Goal: Check status

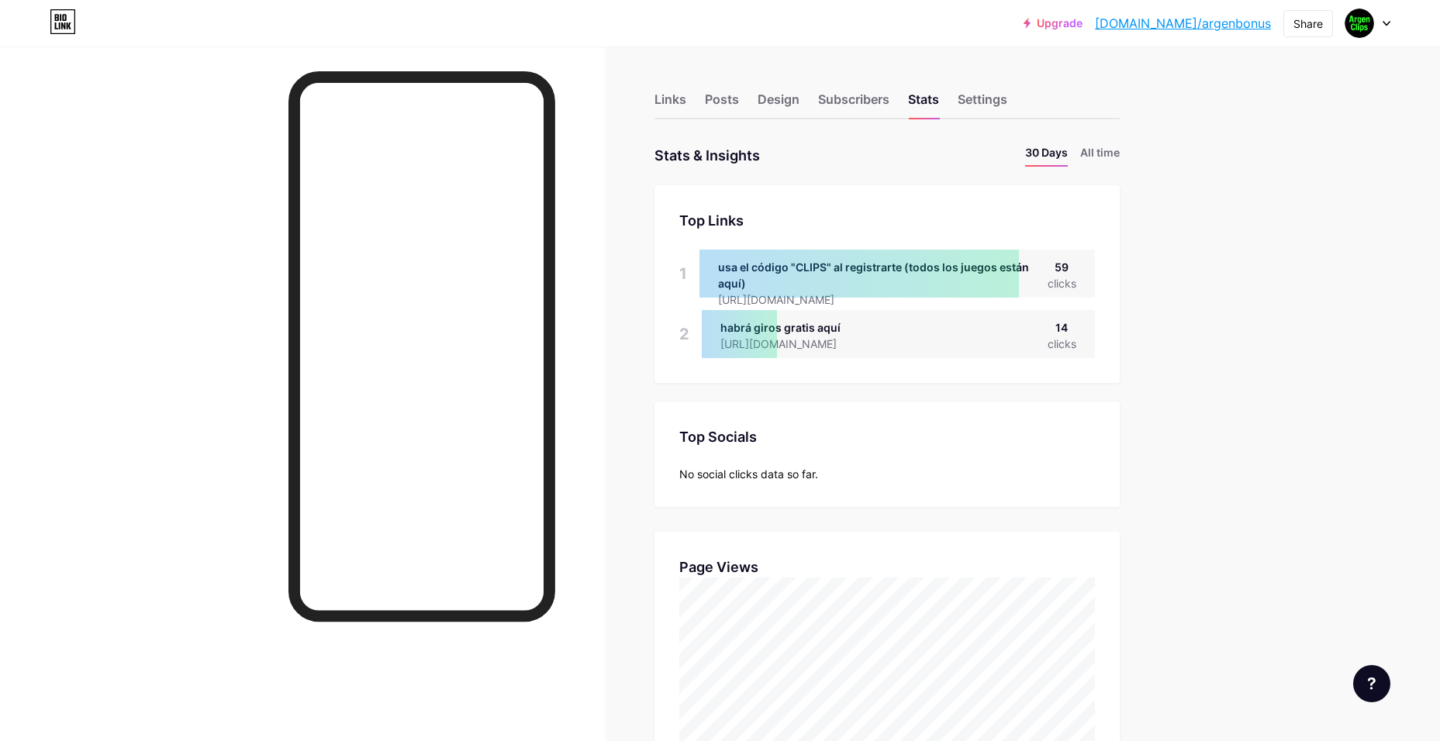
scroll to position [741, 1440]
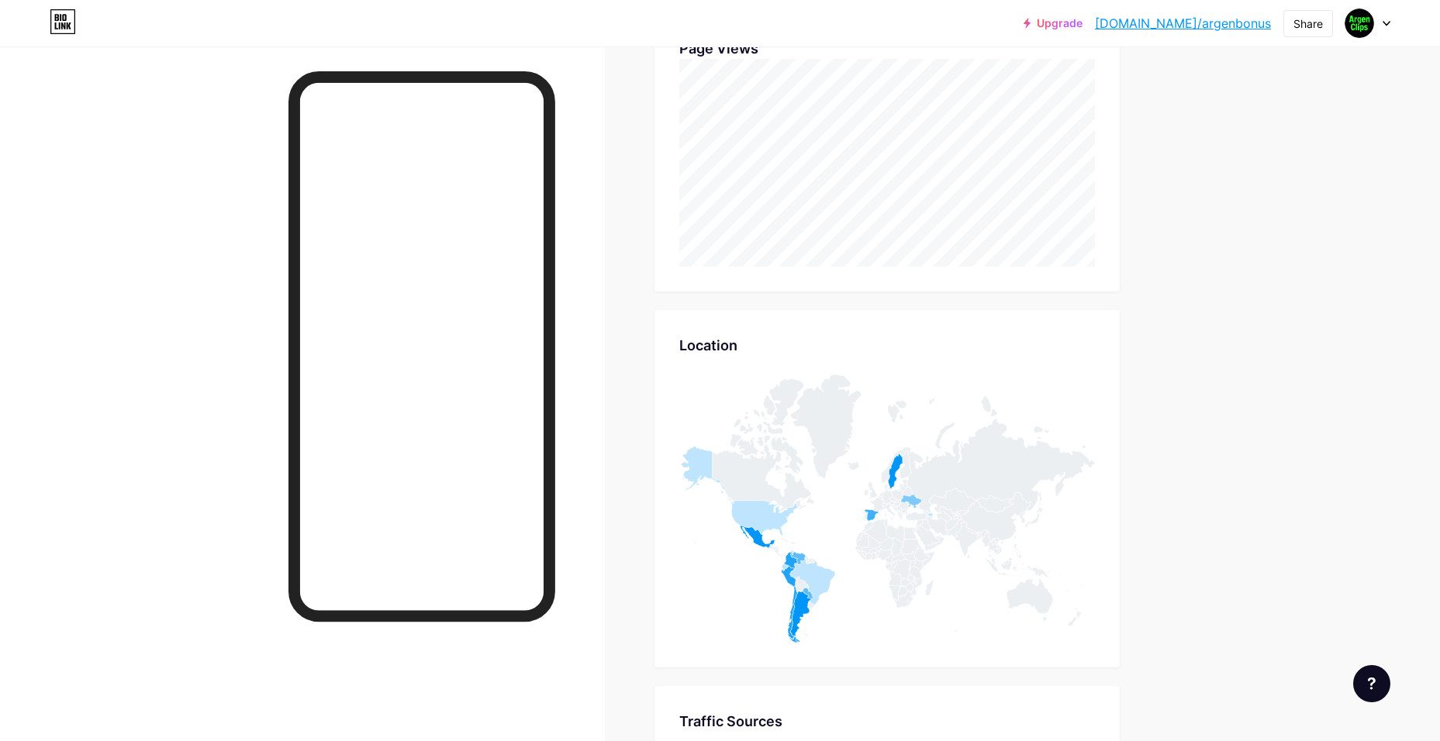
drag, startPoint x: 1190, startPoint y: 477, endPoint x: 1193, endPoint y: 575, distance: 98.5
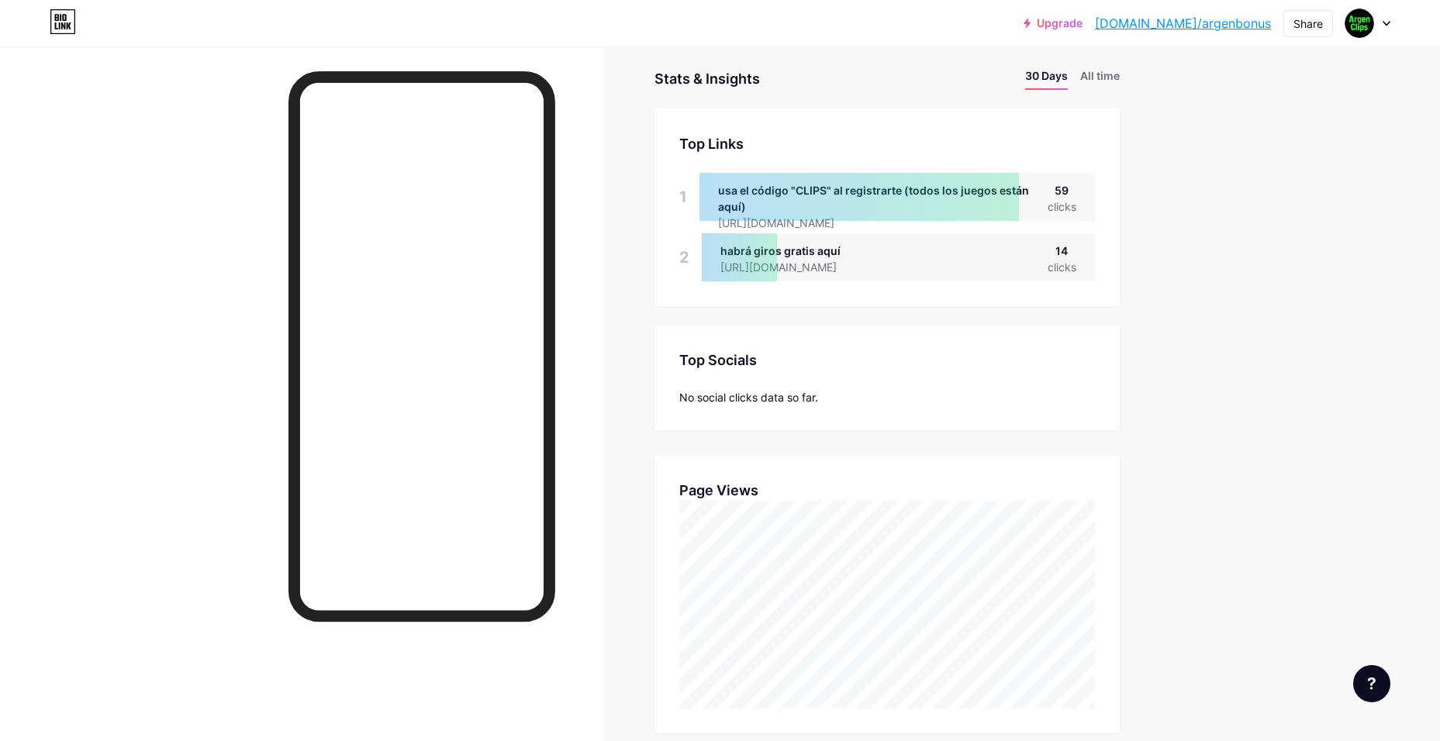
scroll to position [0, 0]
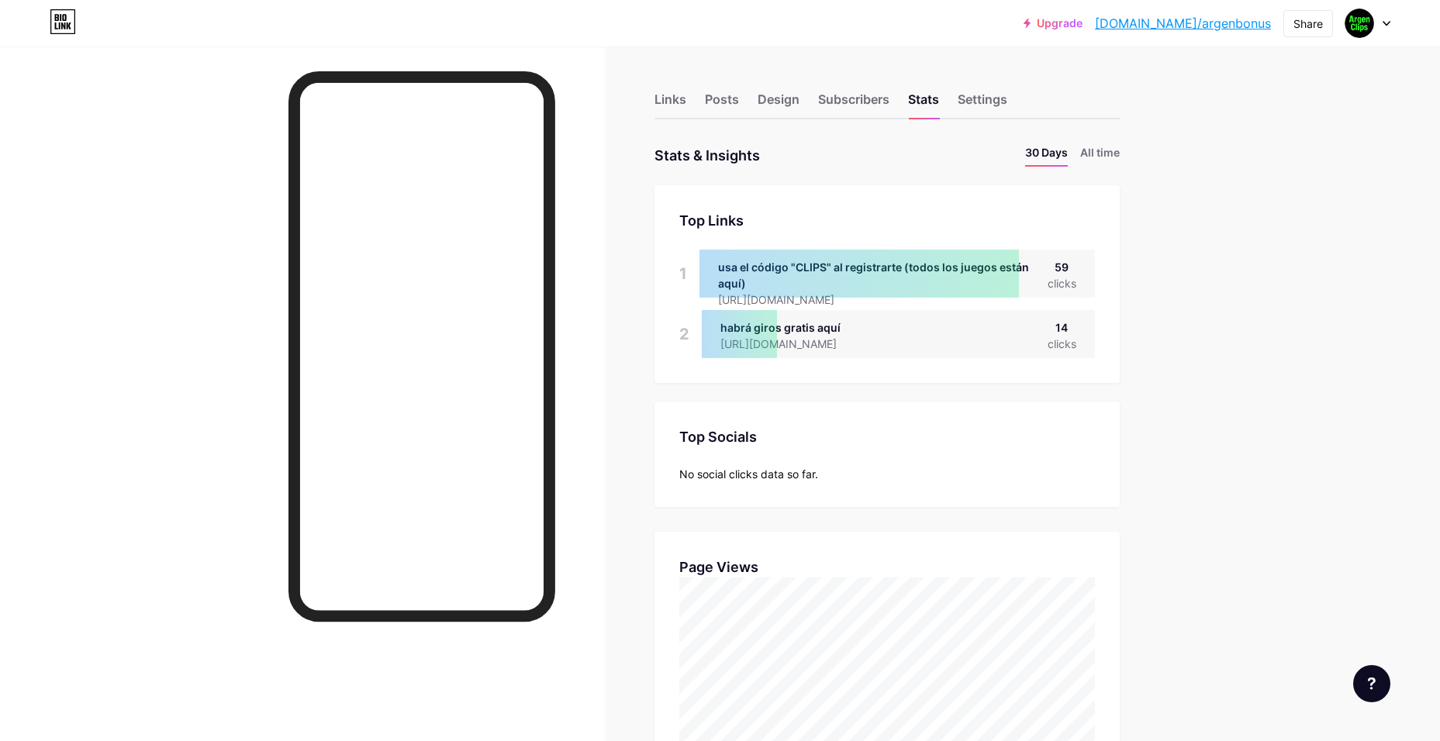
drag, startPoint x: 1231, startPoint y: 481, endPoint x: 1227, endPoint y: 365, distance: 115.6
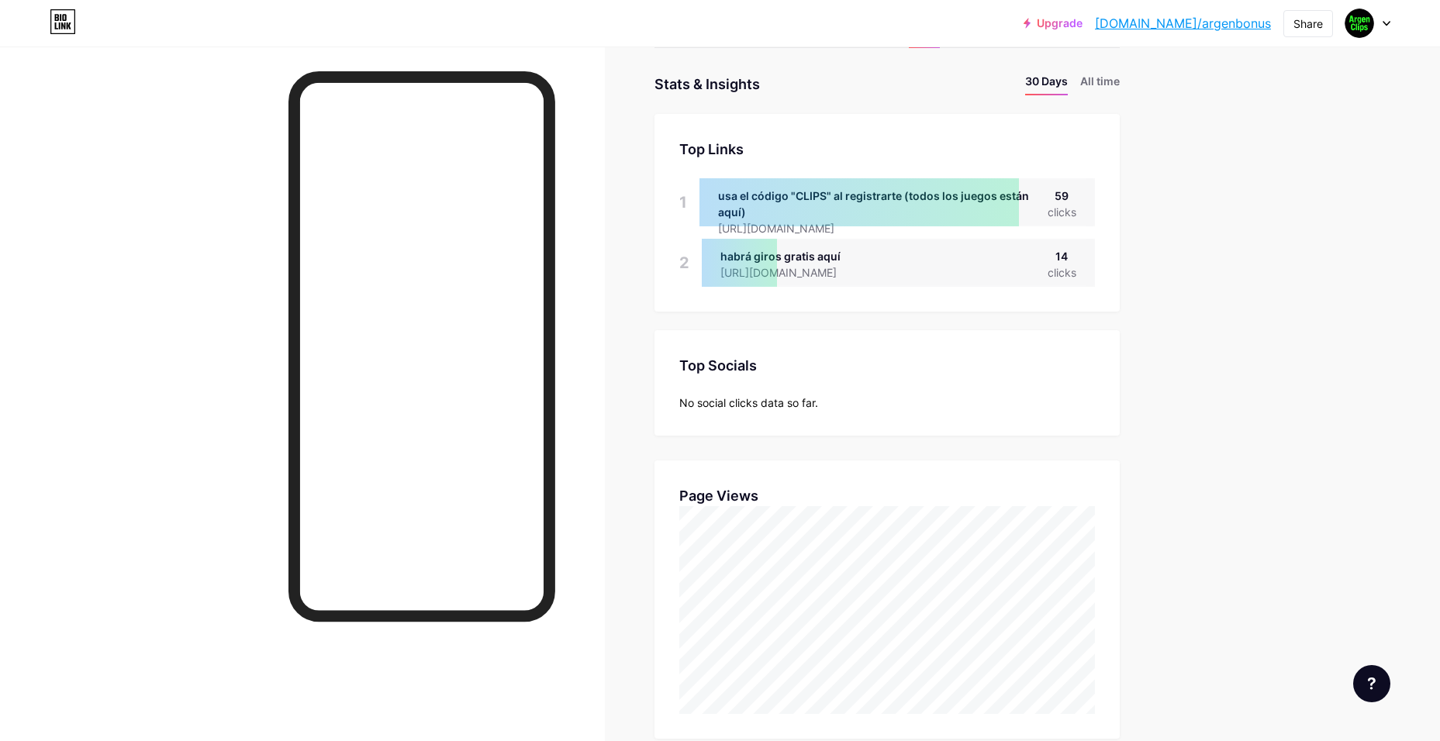
scroll to position [78, 0]
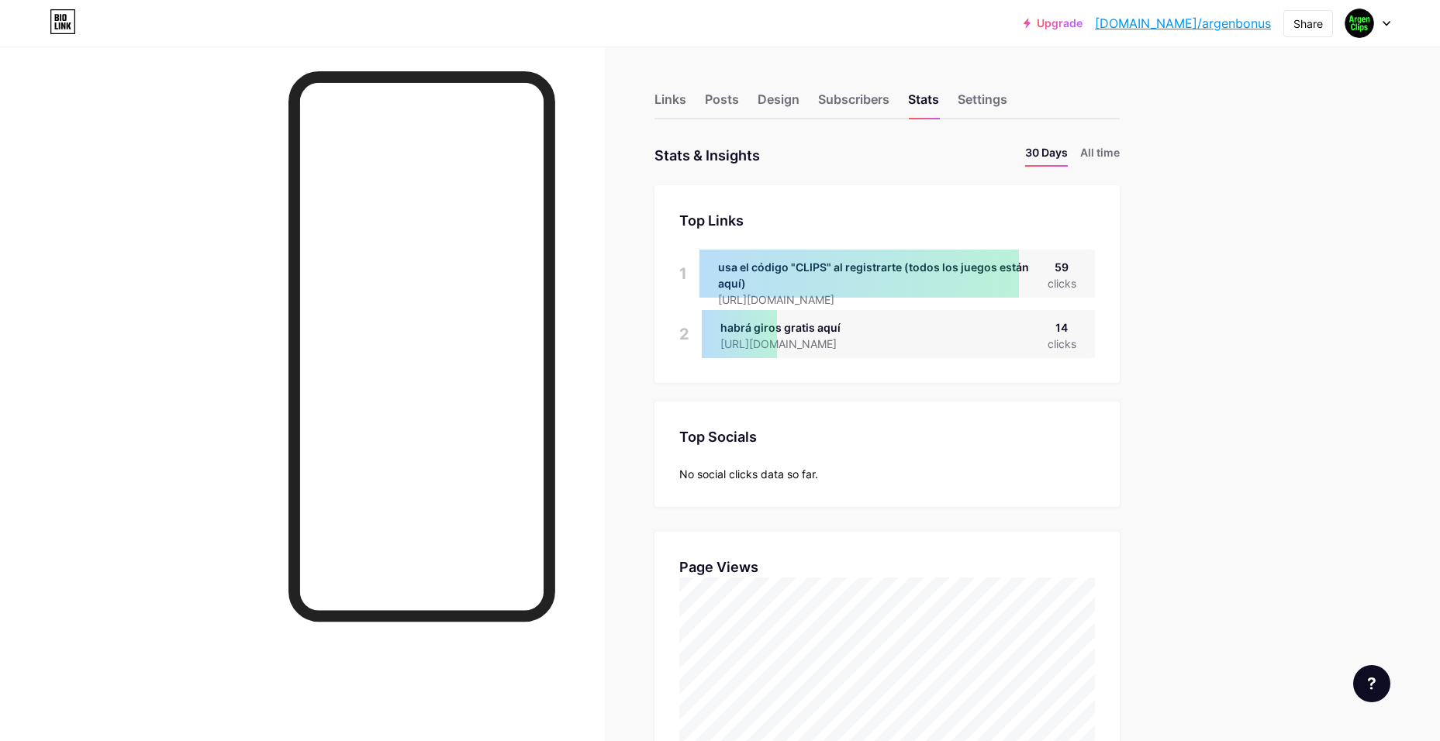
scroll to position [741, 1440]
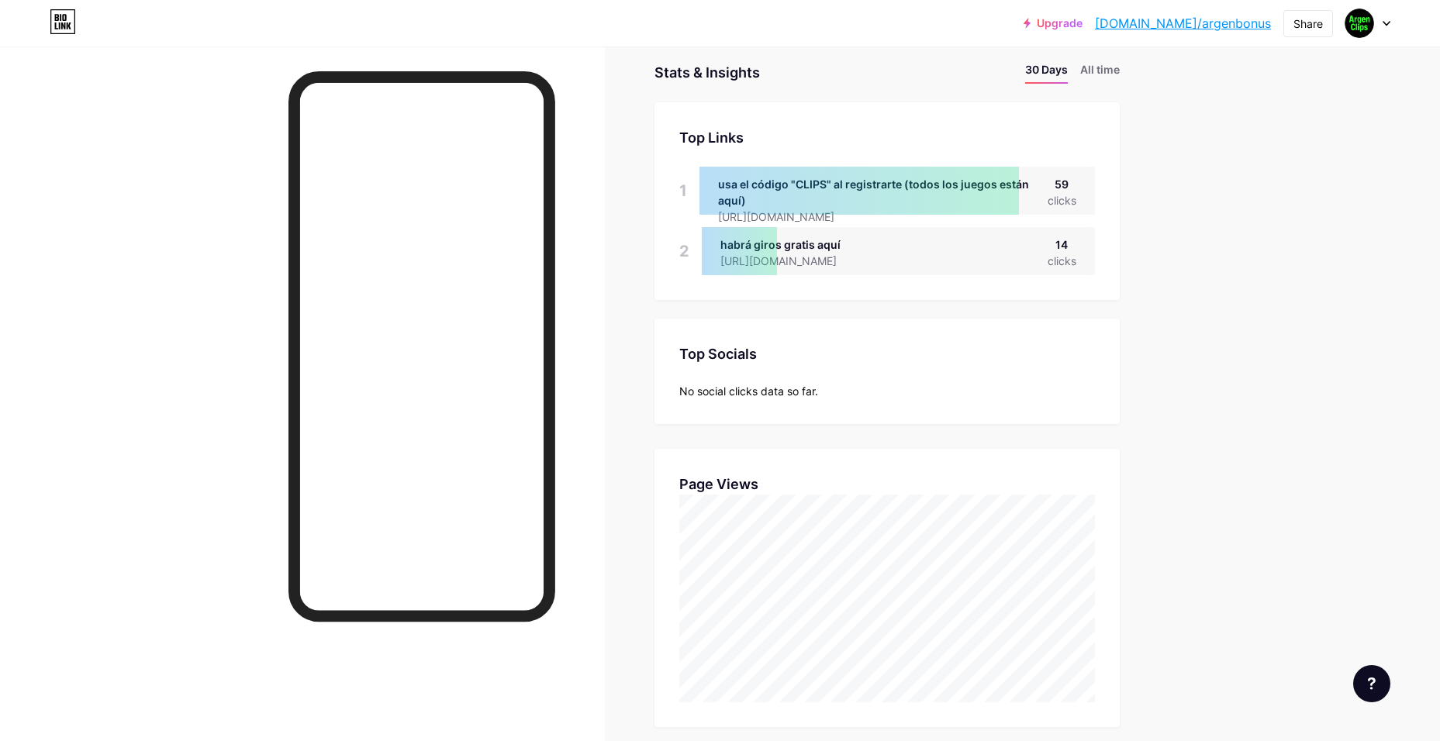
drag, startPoint x: 1151, startPoint y: 572, endPoint x: 1142, endPoint y: 615, distance: 43.5
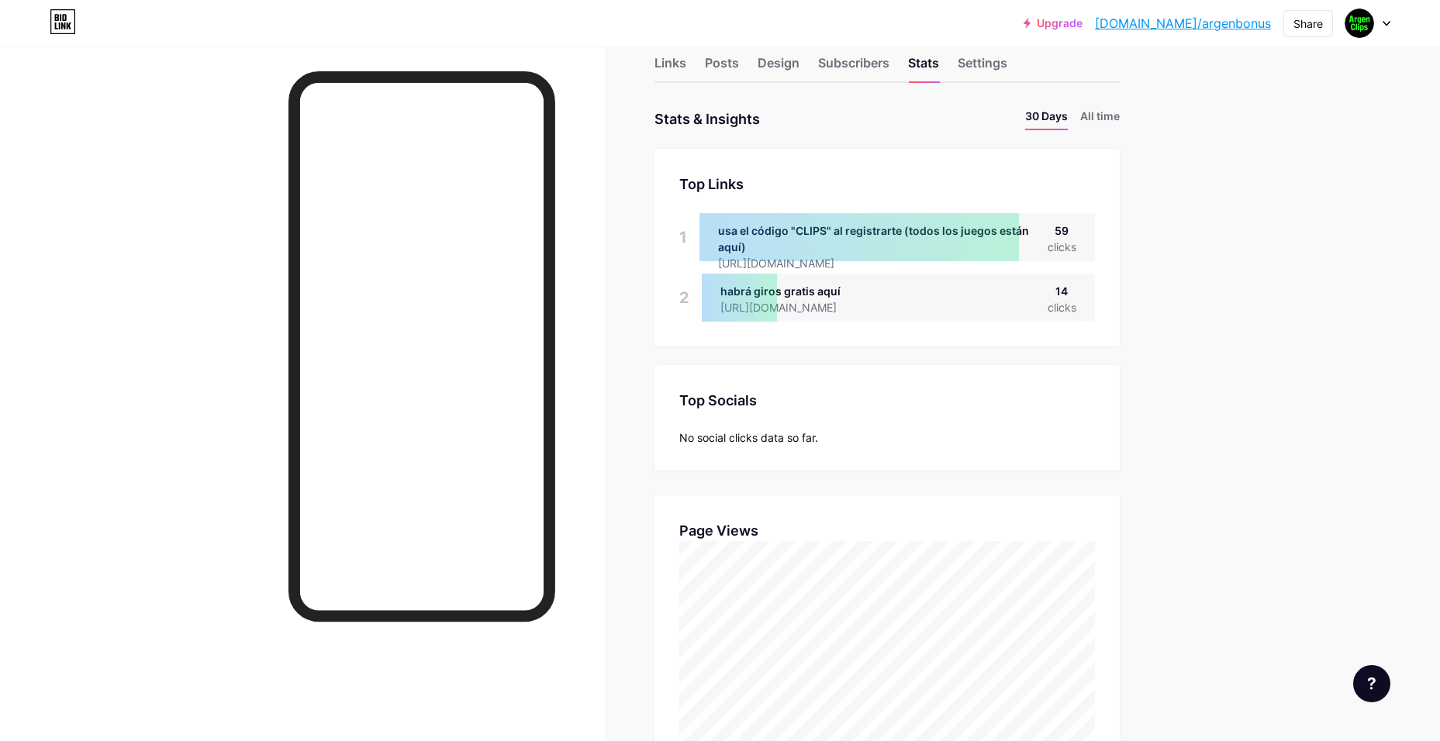
scroll to position [0, 0]
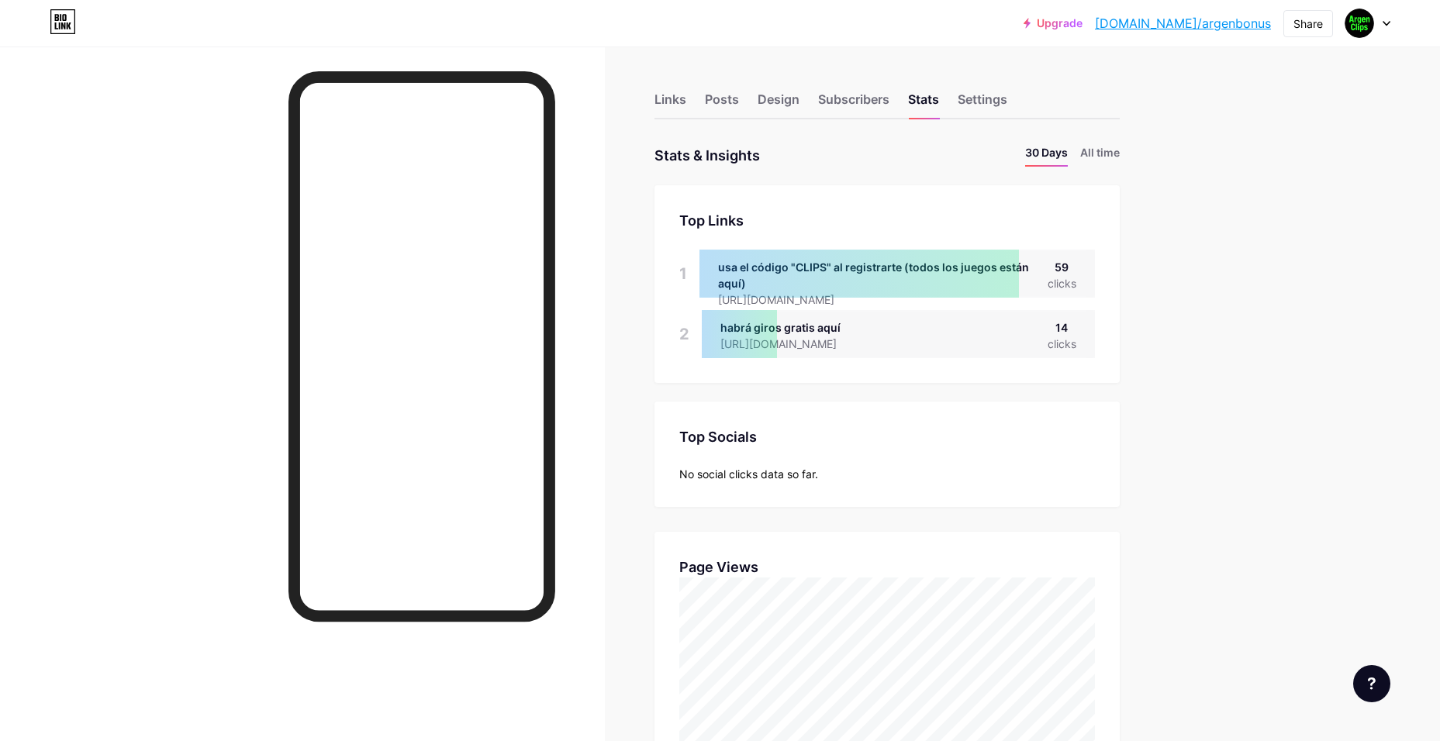
drag, startPoint x: 1148, startPoint y: 616, endPoint x: 1141, endPoint y: 487, distance: 129.0
